Goal: Task Accomplishment & Management: Complete application form

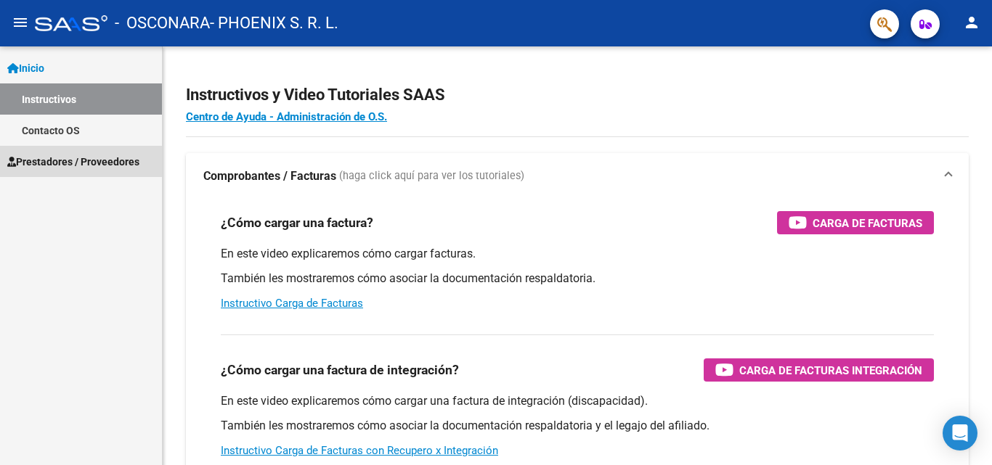
click at [73, 166] on span "Prestadores / Proveedores" at bounding box center [73, 162] width 132 height 16
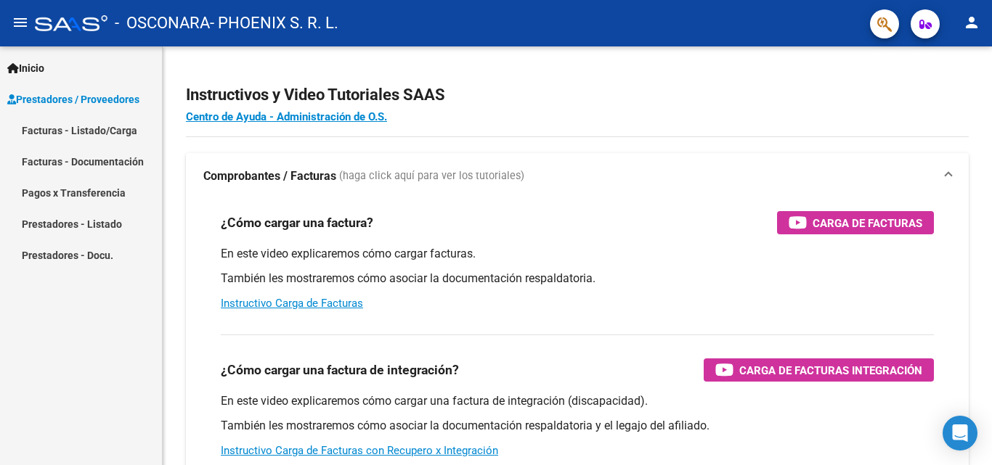
click at [98, 129] on link "Facturas - Listado/Carga" at bounding box center [81, 130] width 162 height 31
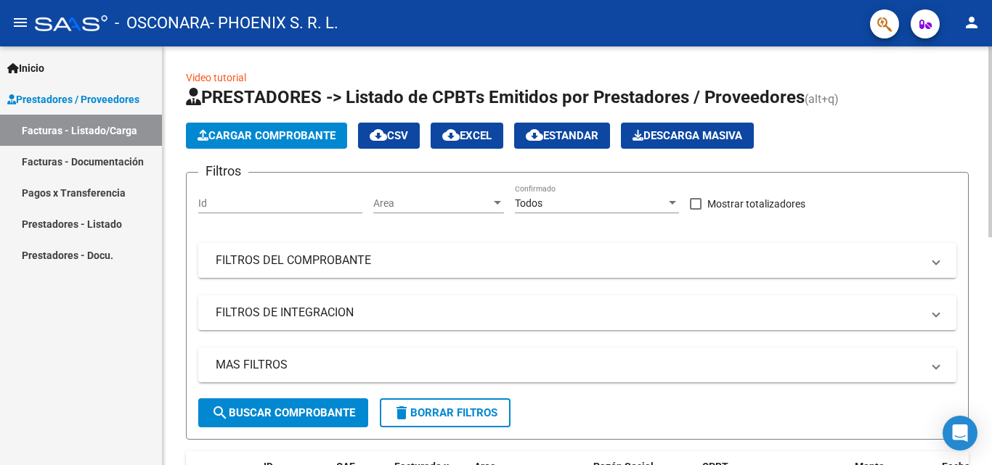
click at [227, 142] on span "Cargar Comprobante" at bounding box center [266, 135] width 138 height 13
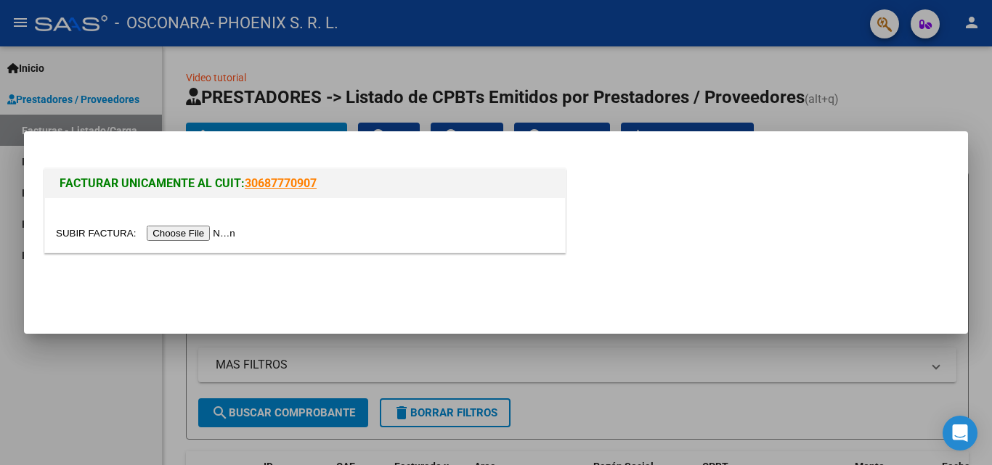
click at [222, 229] on input "file" at bounding box center [148, 233] width 184 height 15
click at [913, 80] on div at bounding box center [496, 232] width 992 height 465
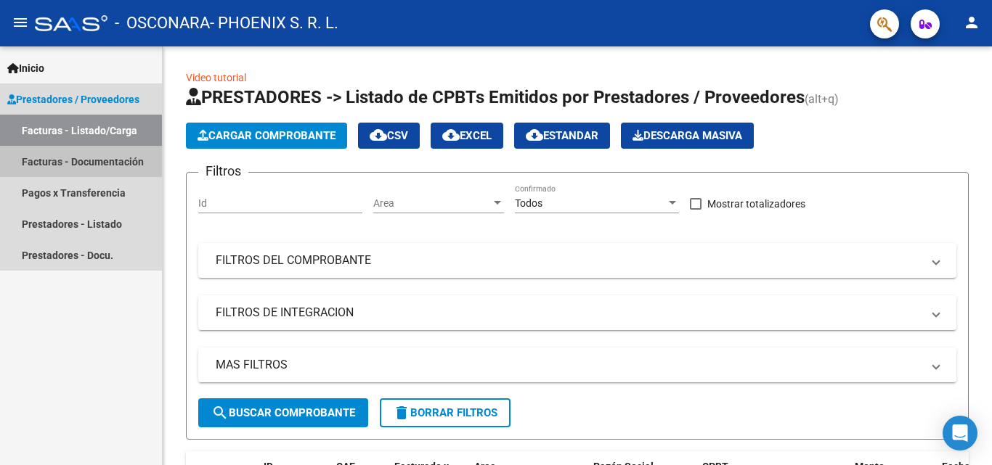
click at [65, 152] on link "Facturas - Documentación" at bounding box center [81, 161] width 162 height 31
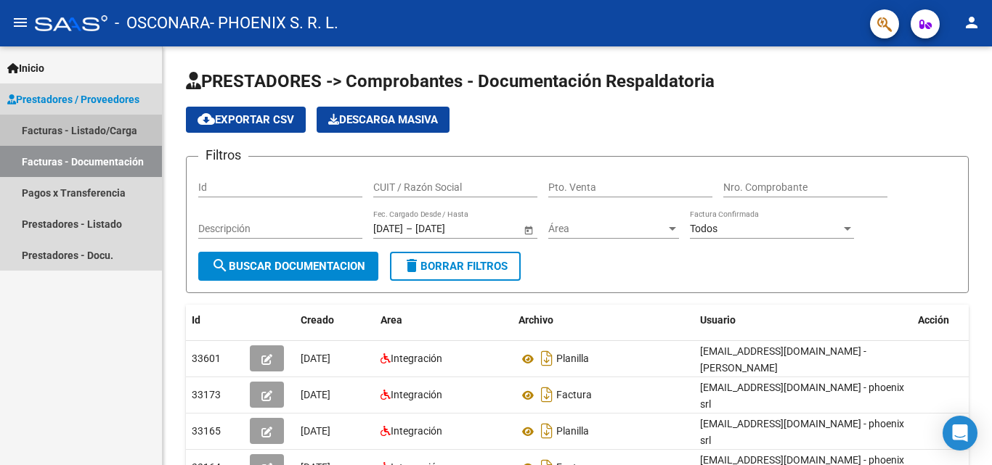
click at [96, 135] on link "Facturas - Listado/Carga" at bounding box center [81, 130] width 162 height 31
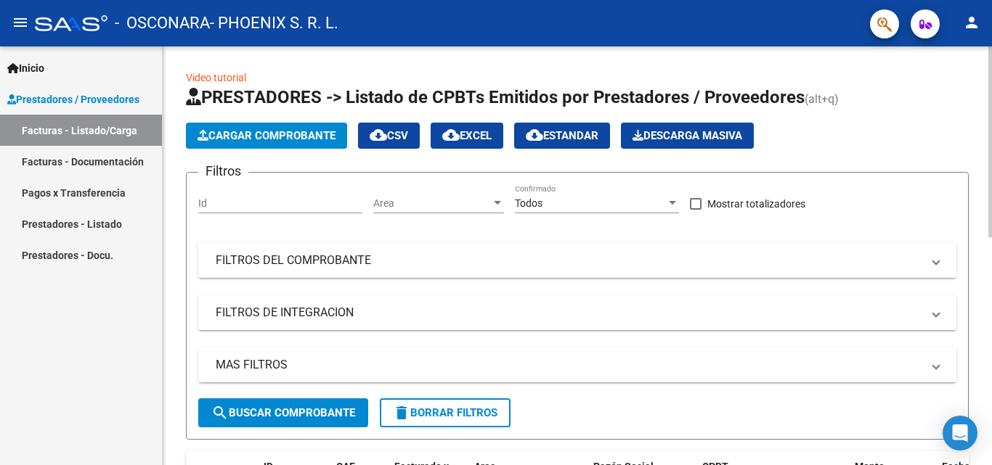
click at [311, 137] on span "Cargar Comprobante" at bounding box center [266, 135] width 138 height 13
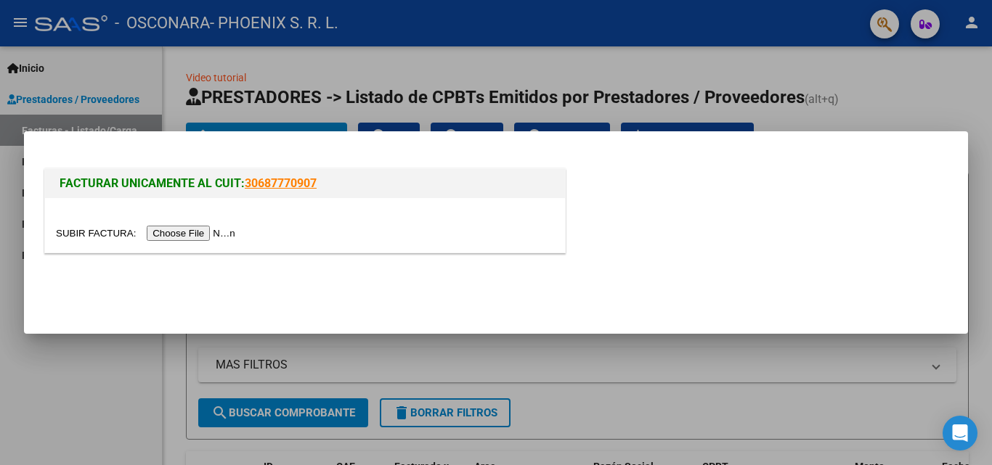
click at [222, 231] on input "file" at bounding box center [148, 233] width 184 height 15
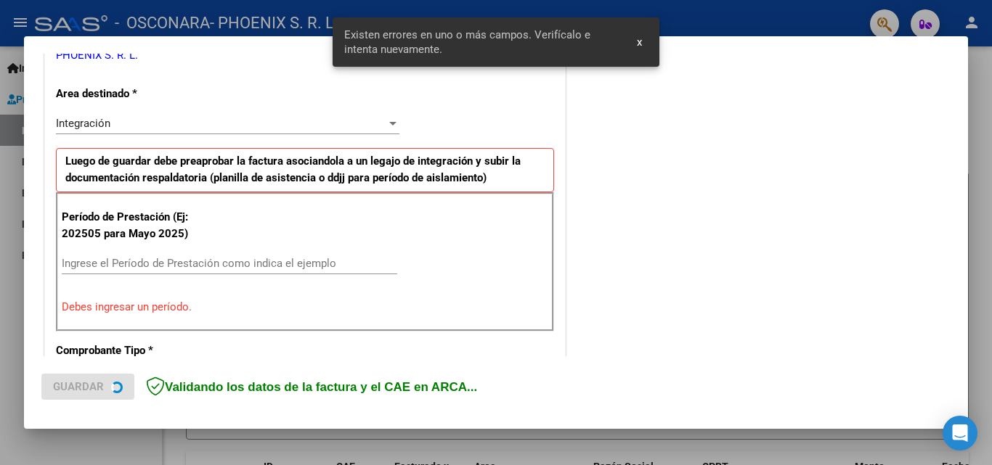
scroll to position [327, 0]
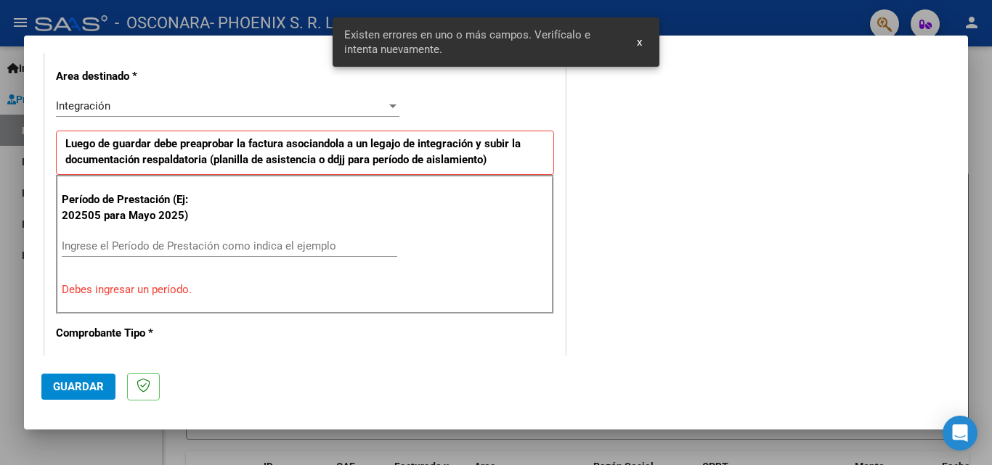
click at [262, 244] on input "Ingrese el Período de Prestación como indica el ejemplo" at bounding box center [229, 246] width 335 height 13
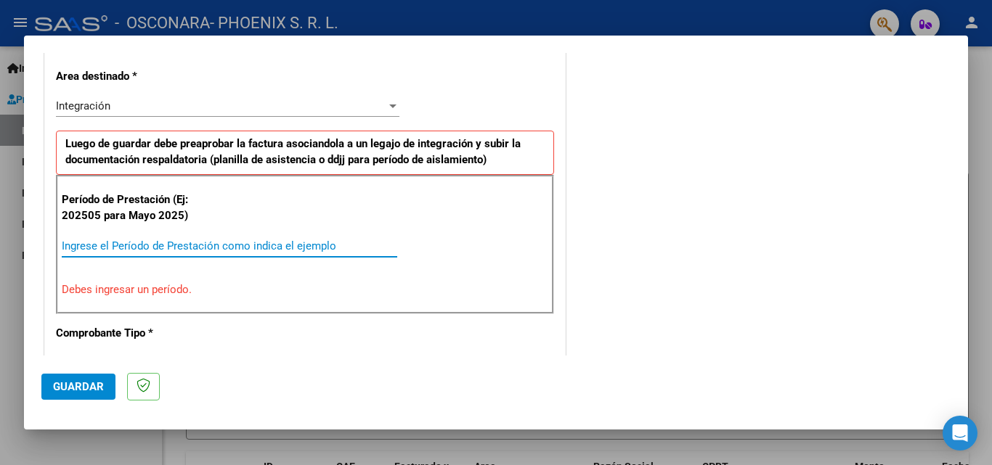
click at [211, 248] on input "Ingrese el Período de Prestación como indica el ejemplo" at bounding box center [229, 246] width 335 height 13
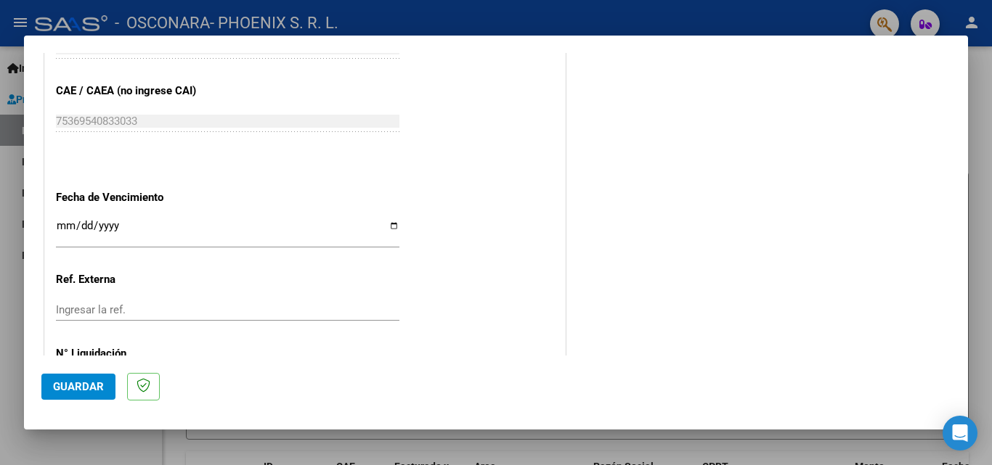
scroll to position [975, 0]
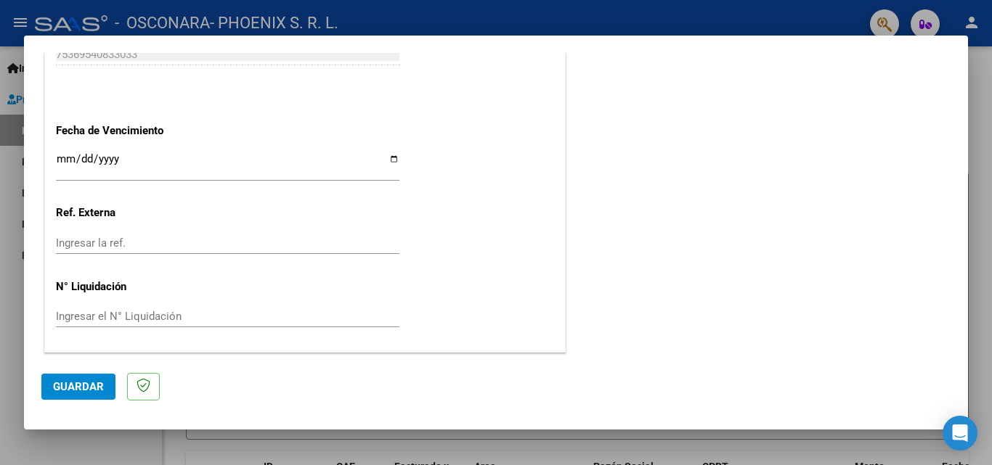
type input "202508"
click at [70, 380] on span "Guardar" at bounding box center [78, 386] width 51 height 13
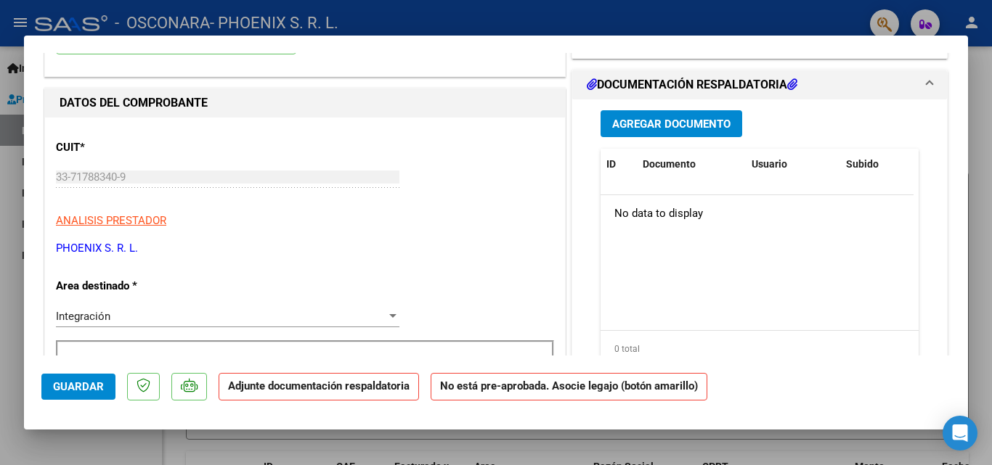
scroll to position [0, 0]
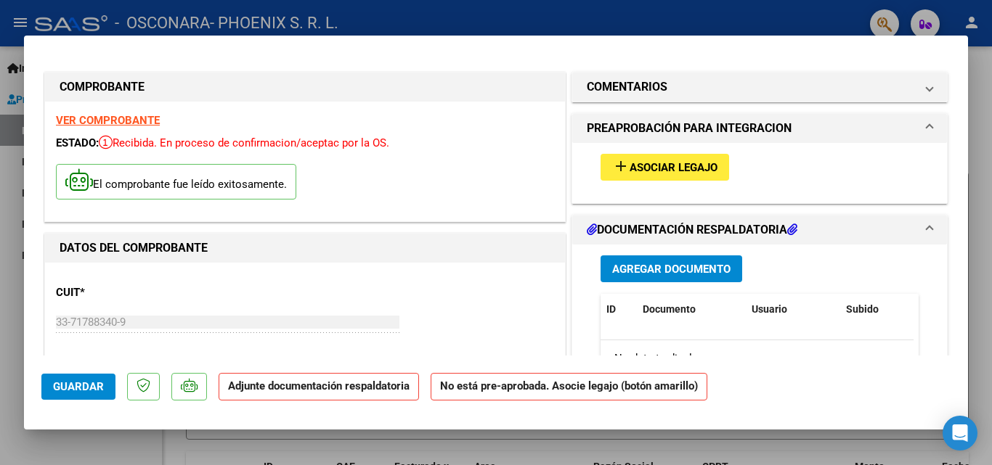
click at [646, 163] on span "Asociar Legajo" at bounding box center [673, 167] width 88 height 13
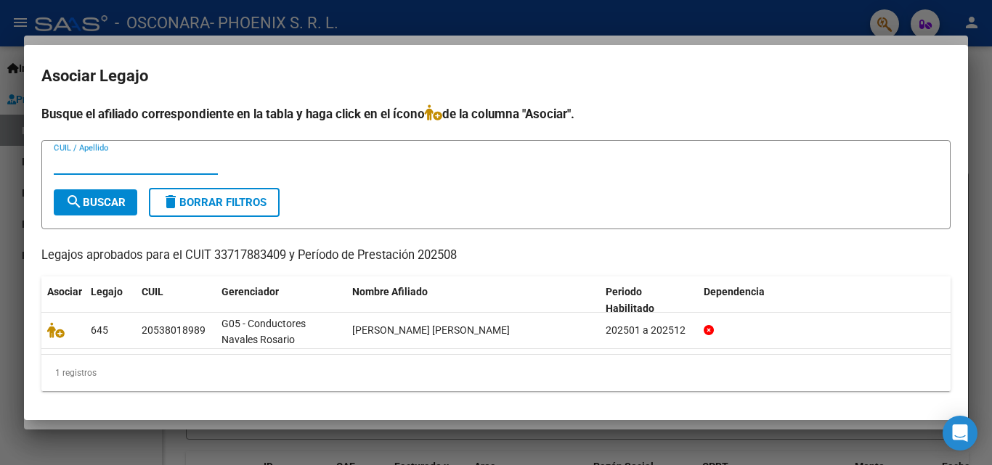
click at [610, 30] on div at bounding box center [496, 232] width 992 height 465
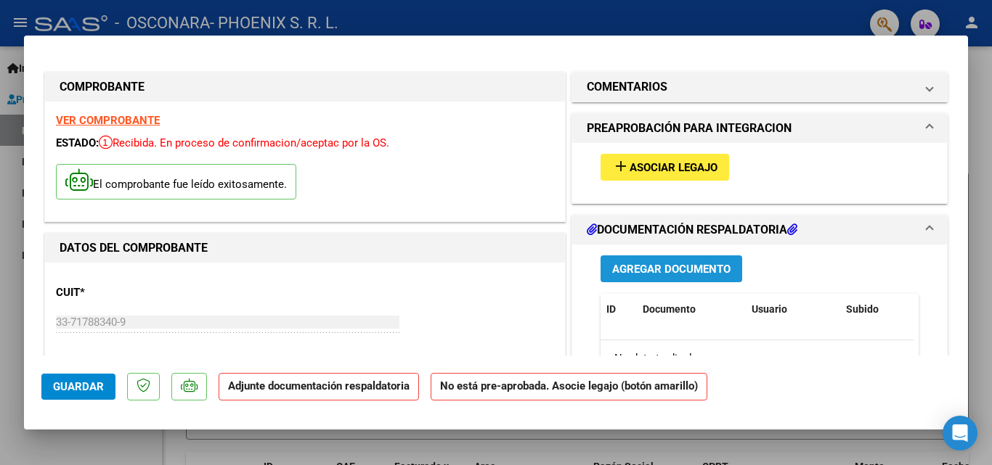
click at [727, 272] on button "Agregar Documento" at bounding box center [671, 269] width 142 height 27
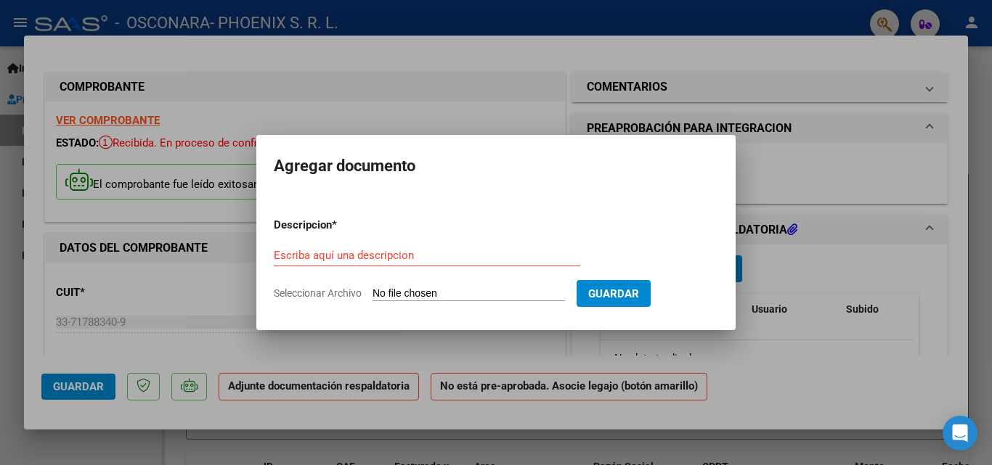
click at [791, 264] on div at bounding box center [496, 232] width 992 height 465
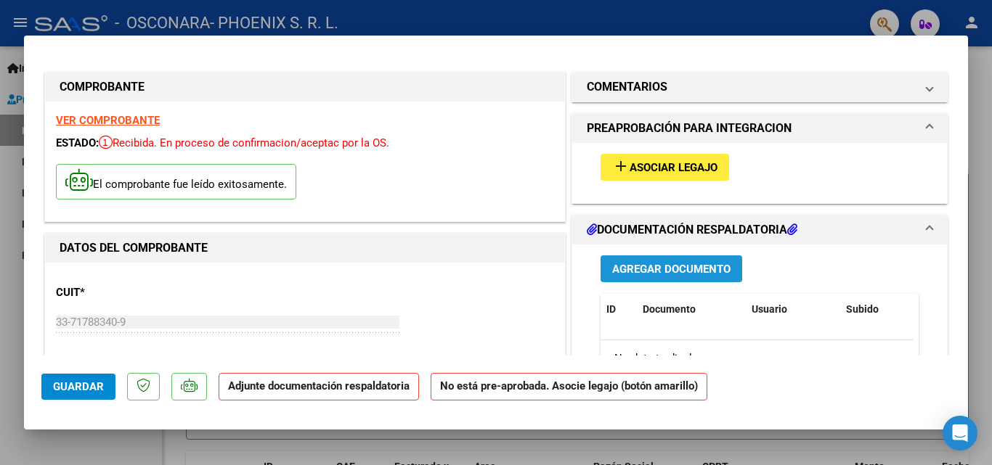
click at [640, 260] on button "Agregar Documento" at bounding box center [671, 269] width 142 height 27
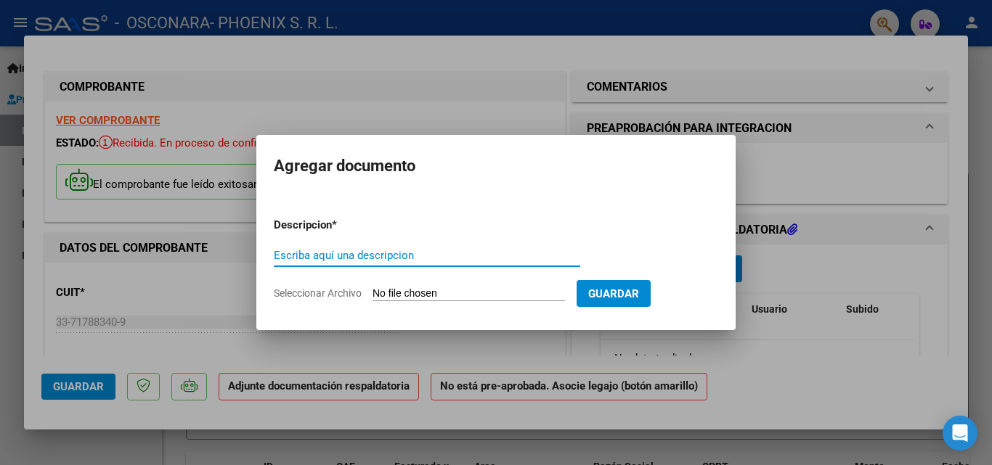
click at [335, 250] on input "Escriba aquí una descripcion" at bounding box center [427, 255] width 306 height 13
type input "PLANILLA"
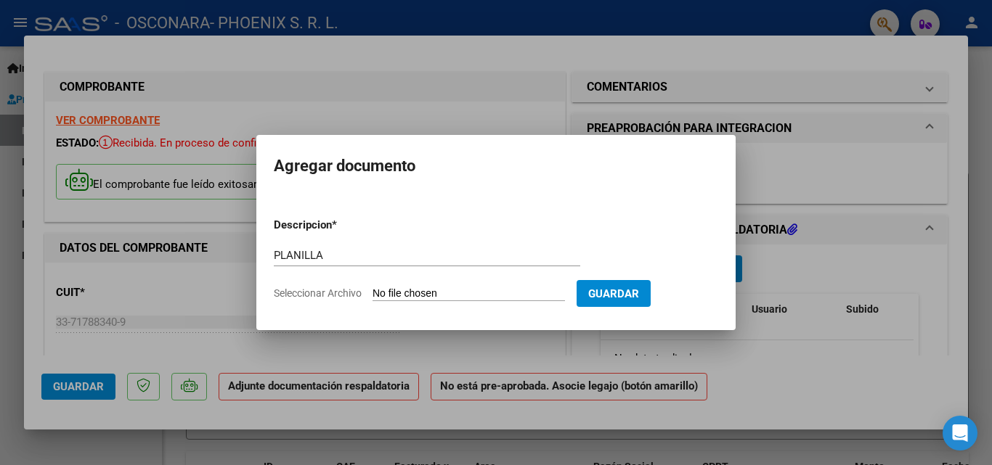
click at [442, 293] on input "Seleccionar Archivo" at bounding box center [468, 295] width 192 height 14
type input "C:\fakepath\PLANILLA 09092025.pdf"
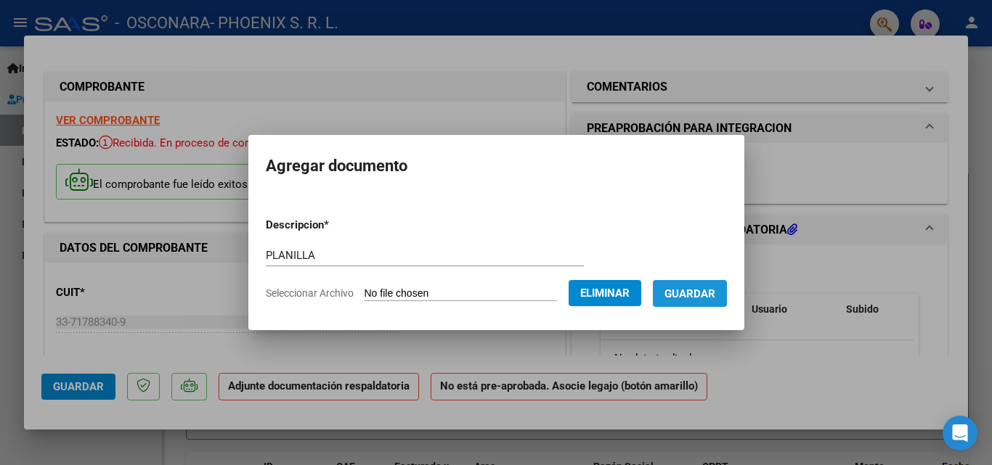
click at [701, 301] on button "Guardar" at bounding box center [690, 293] width 74 height 27
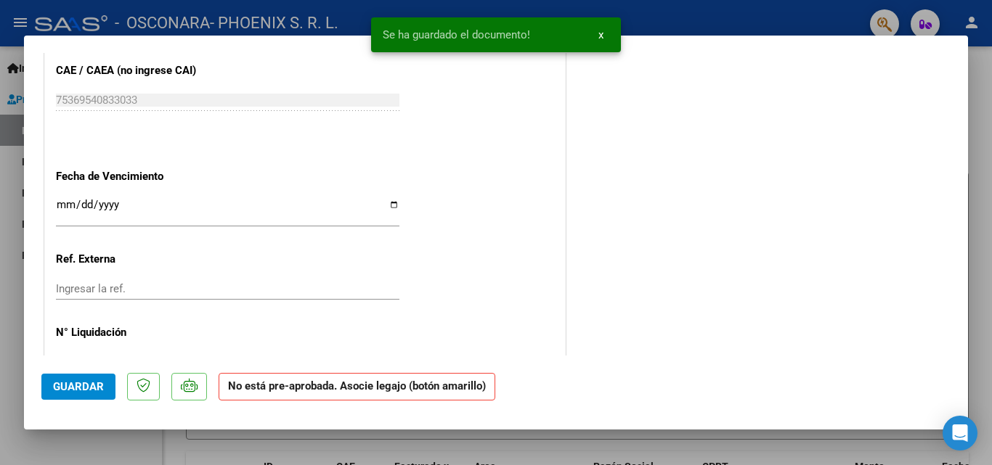
scroll to position [958, 0]
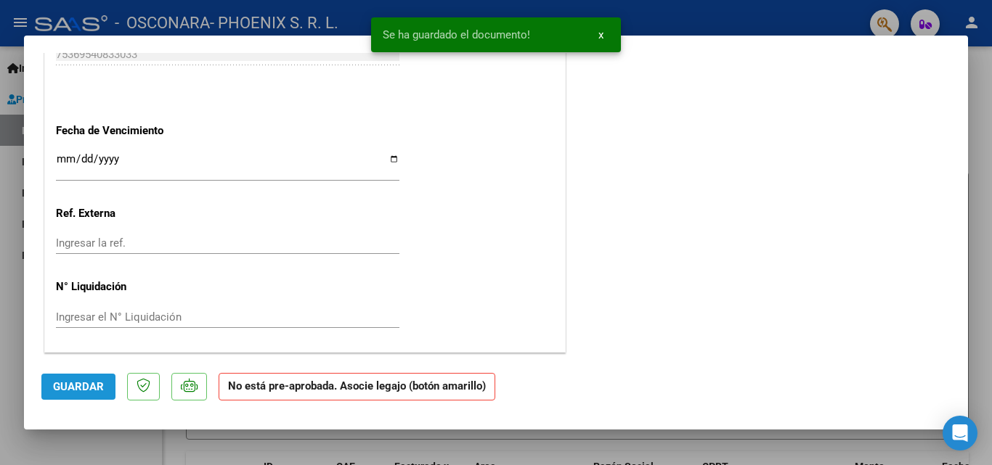
click at [97, 393] on span "Guardar" at bounding box center [78, 386] width 51 height 13
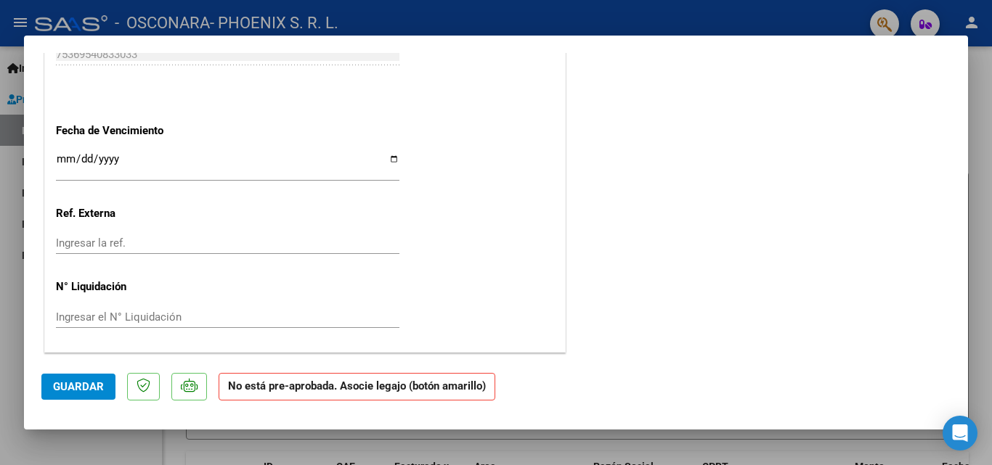
click at [977, 123] on div at bounding box center [496, 232] width 992 height 465
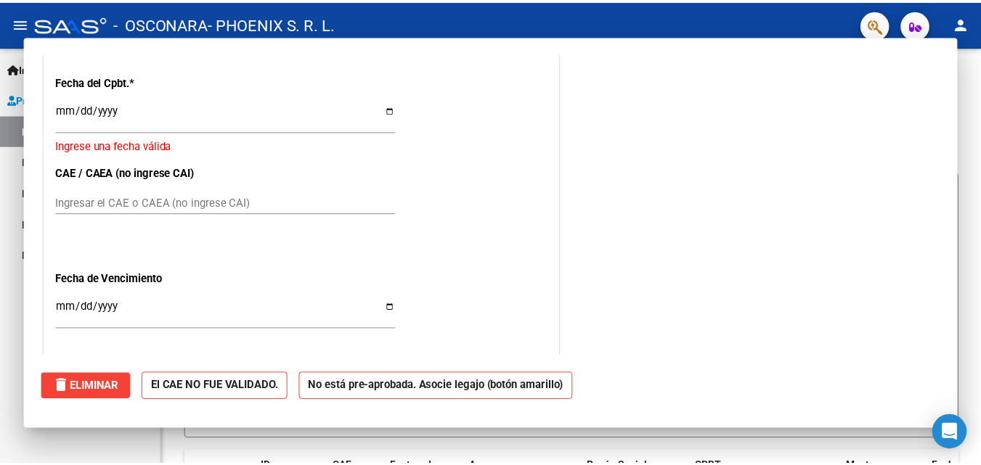
scroll to position [0, 0]
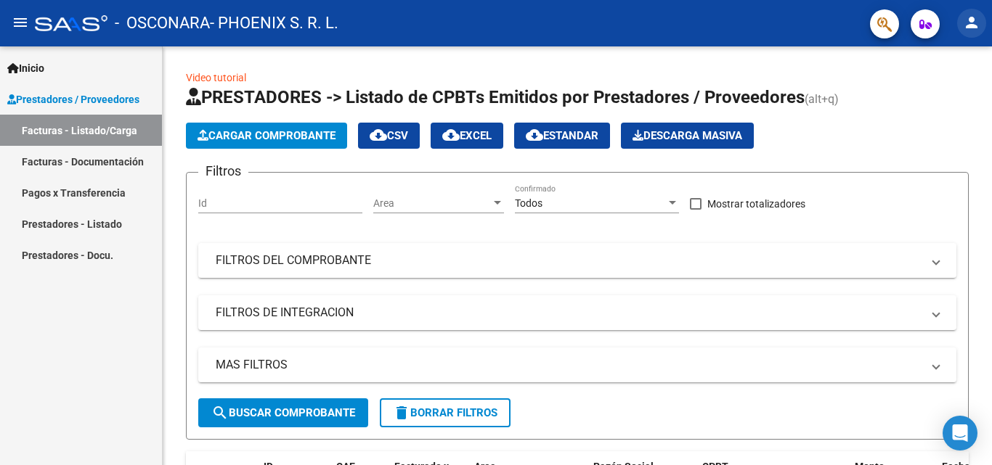
click at [983, 22] on button "person" at bounding box center [971, 23] width 29 height 29
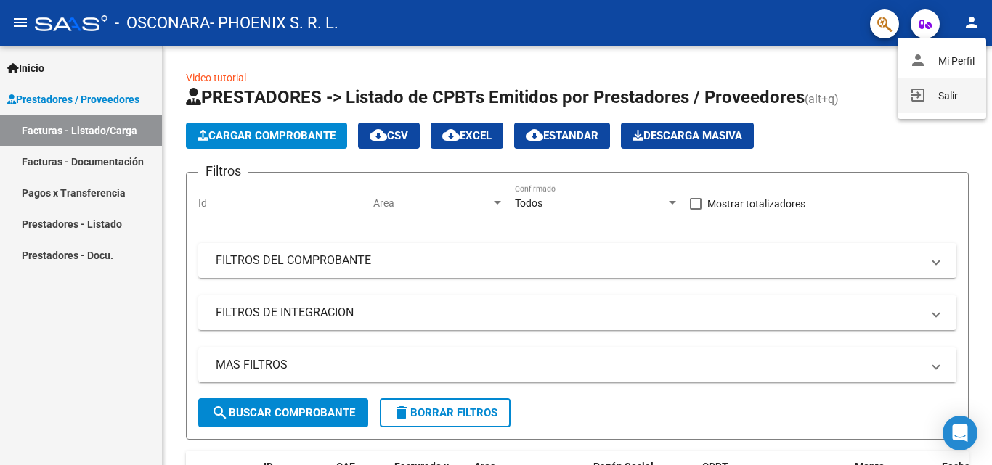
click at [959, 90] on button "exit_to_app Salir" at bounding box center [941, 95] width 89 height 35
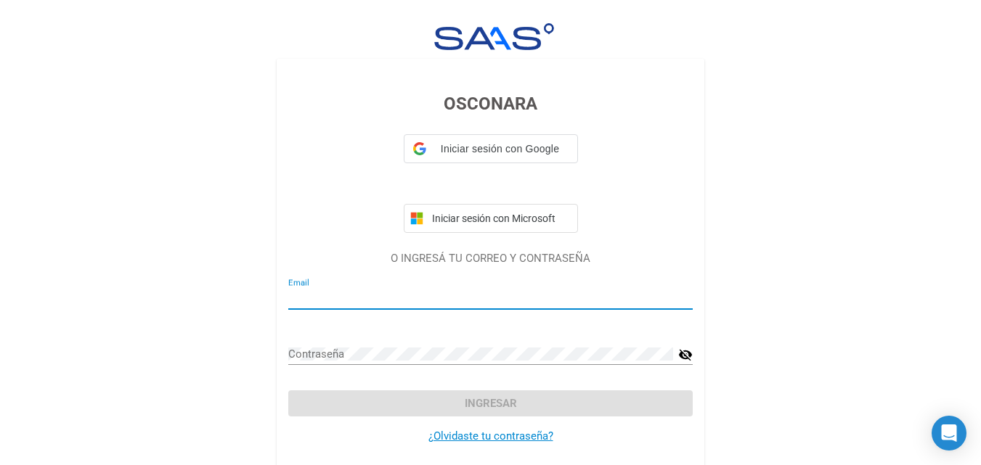
type input "[EMAIL_ADDRESS][DOMAIN_NAME]"
